Goal: Information Seeking & Learning: Learn about a topic

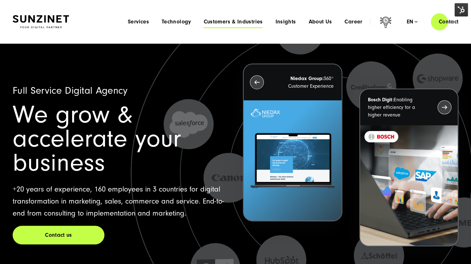
click at [235, 23] on span "Customers & Industries" at bounding box center [232, 22] width 59 height 6
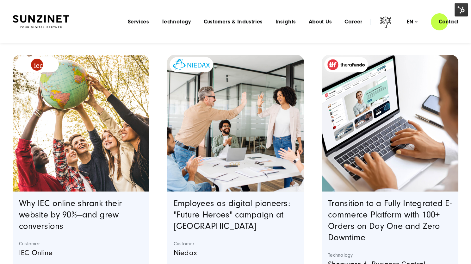
scroll to position [152, 0]
click at [5, 5] on header "Smart Search AI Here you can ask a specific question about our agency and our s…" at bounding box center [235, 21] width 471 height 43
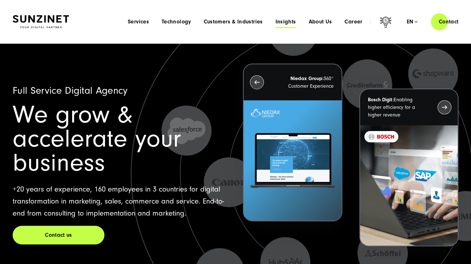
click at [289, 22] on span "Insights" at bounding box center [285, 22] width 21 height 6
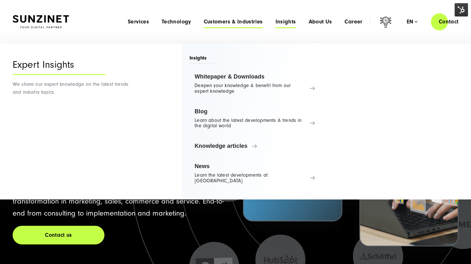
click at [250, 23] on span "Customers & Industries" at bounding box center [232, 22] width 59 height 6
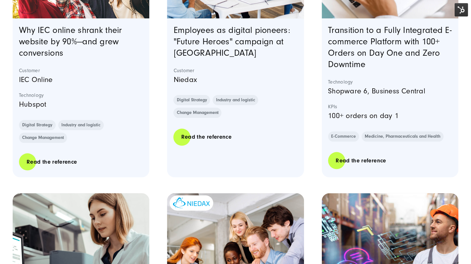
scroll to position [426, 0]
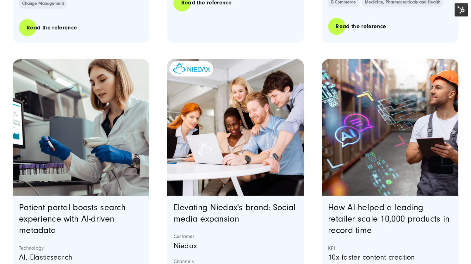
scroll to position [460, 0]
